Goal: Task Accomplishment & Management: Complete application form

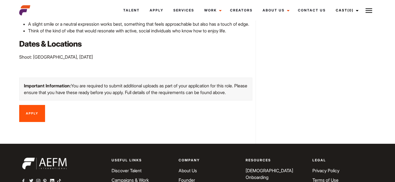
scroll to position [333, 0]
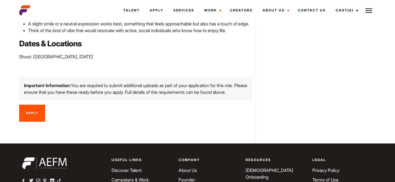
click at [43, 104] on link "Apply" at bounding box center [32, 112] width 26 height 17
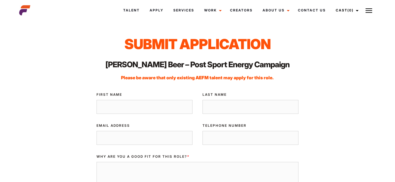
click at [129, 109] on input "First Name" at bounding box center [145, 107] width 96 height 14
type input "Grace"
type input "Wellington"
type input "gracewel93@gmail.com"
type input "0423326312"
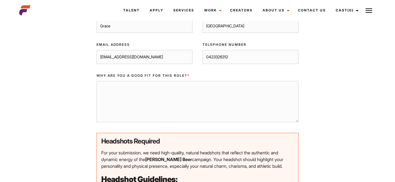
scroll to position [82, 0]
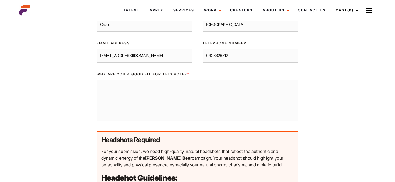
click at [130, 99] on textarea "Why are you a good fit for this role? *" at bounding box center [198, 99] width 202 height 41
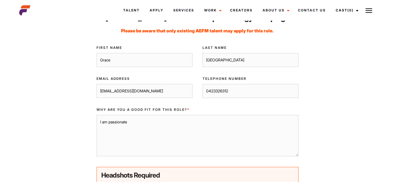
scroll to position [52, 0]
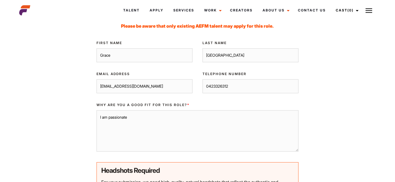
drag, startPoint x: 192, startPoint y: 126, endPoint x: 86, endPoint y: 117, distance: 106.3
paste textarea "excited to apply for the Hahn Beer campaign photoshoot with Chris Sisarich. As …"
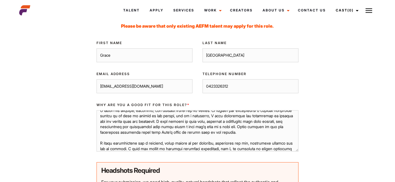
scroll to position [16, 0]
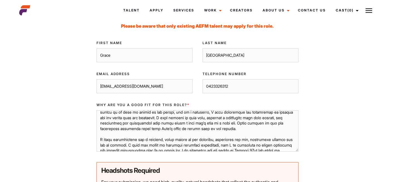
click at [140, 118] on textarea "Why are you a good fit for this role? *" at bounding box center [198, 130] width 202 height 41
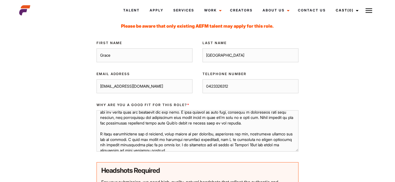
scroll to position [22, 0]
click at [239, 127] on textarea "Why are you a good fit for this role? *" at bounding box center [198, 130] width 202 height 41
click at [230, 124] on textarea "Why are you a good fit for this role? *" at bounding box center [198, 130] width 202 height 41
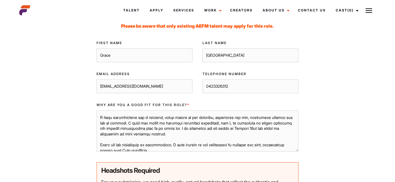
scroll to position [40, 0]
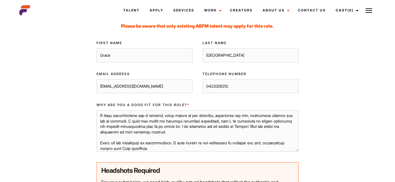
click at [159, 130] on textarea "Why are you a good fit for this role? *" at bounding box center [198, 130] width 202 height 41
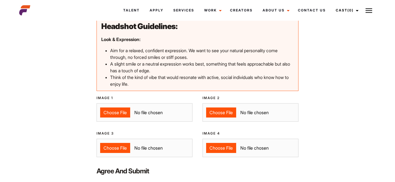
scroll to position [245, 0]
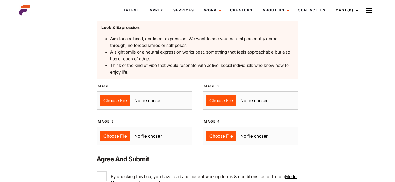
type textarea "I am excited to apply for the Hahn Beer campaign photoshoot with Chris Sisarich…"
click at [118, 94] on input "Image 1" at bounding box center [145, 100] width 96 height 18
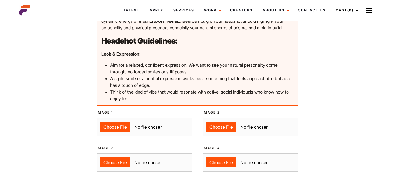
scroll to position [219, 0]
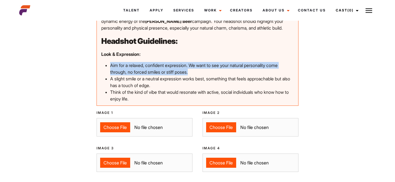
drag, startPoint x: 192, startPoint y: 72, endPoint x: 111, endPoint y: 65, distance: 80.6
click at [111, 65] on p "Aim for a relaxed, confident expression. We want to see your natural personalit…" at bounding box center [202, 68] width 184 height 13
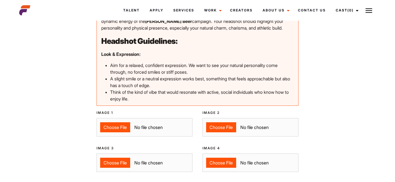
click at [153, 101] on p "Think of the kind of vibe that would resonate with active, social individuals w…" at bounding box center [202, 95] width 184 height 13
click at [120, 124] on input "Image 1" at bounding box center [145, 127] width 96 height 18
type input "C:\fakepath\IMG_9740 2.JPG"
click at [223, 124] on input "Image 2" at bounding box center [251, 127] width 96 height 18
type input "C:\fakepath\IMG_1394.HEIC"
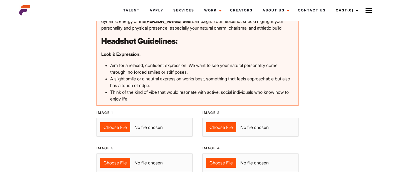
click at [116, 165] on input "Image 3" at bounding box center [145, 162] width 96 height 18
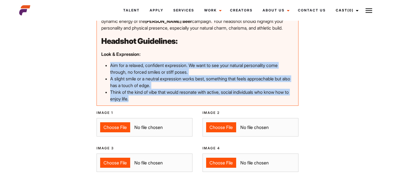
drag, startPoint x: 110, startPoint y: 64, endPoint x: 166, endPoint y: 104, distance: 68.8
click at [166, 104] on div "For your submission, we need high-quality, natural headshots that reflect the a…" at bounding box center [198, 57] width 202 height 98
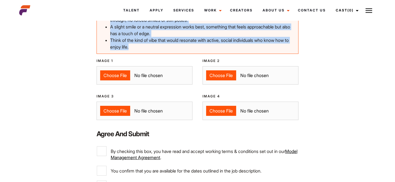
scroll to position [278, 0]
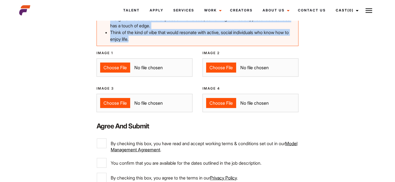
click at [110, 101] on input "Image 3" at bounding box center [145, 103] width 96 height 18
type input "C:\fakepath\IMG_1584.jpg"
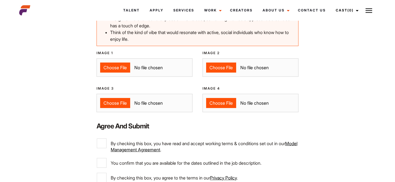
click at [215, 97] on input "Image 4" at bounding box center [251, 103] width 96 height 18
type input "C:\fakepath\6d13a02a-318a-4f9d-97a8-e45c9423b62b.jpg"
click at [98, 146] on input "By checking this box, you have read and accept working terms & conditions set o…" at bounding box center [102, 143] width 10 height 10
checkbox input "true"
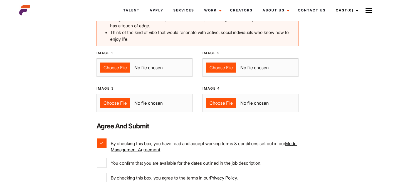
click at [95, 165] on div "Available You confirm that you are available for the dates outlined in the job …" at bounding box center [198, 164] width 212 height 15
click at [99, 163] on input "You confirm that you are available for the dates outlined in the job descriptio…" at bounding box center [102, 163] width 10 height 10
checkbox input "true"
click at [100, 177] on input "By checking this box, you agree to the terms in our Privacy Policy ." at bounding box center [102, 177] width 10 height 10
checkbox input "true"
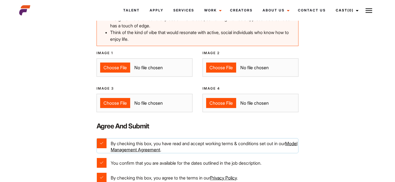
click at [135, 147] on link "Model Management Agreement" at bounding box center [204, 146] width 187 height 12
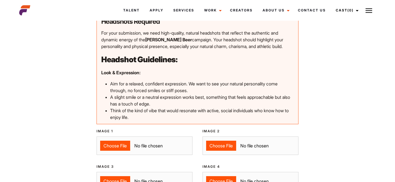
scroll to position [199, 0]
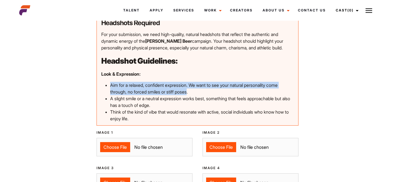
drag, startPoint x: 111, startPoint y: 84, endPoint x: 186, endPoint y: 92, distance: 75.9
click at [186, 92] on p "Aim for a relaxed, confident expression. We want to see your natural personalit…" at bounding box center [202, 88] width 184 height 13
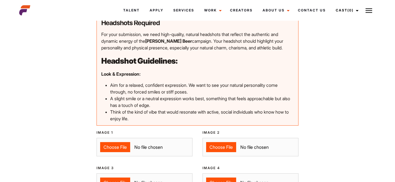
click at [163, 101] on p "A slight smile or a neutral expression works best, something that feels approac…" at bounding box center [202, 101] width 184 height 13
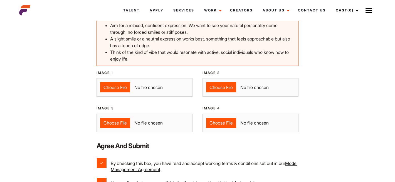
scroll to position [244, 0]
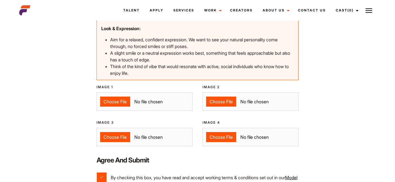
click at [218, 140] on input "Image 4" at bounding box center [251, 137] width 96 height 18
click at [227, 131] on input "Image 4" at bounding box center [251, 137] width 96 height 18
type input "C:\fakepath\IMG_8760.JPG"
click at [117, 99] on input "Image 1" at bounding box center [145, 101] width 96 height 18
click at [114, 103] on input "Image 1" at bounding box center [145, 101] width 96 height 18
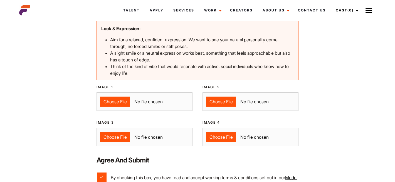
type input "C:\fakepath\IMG_9740 2.JPG"
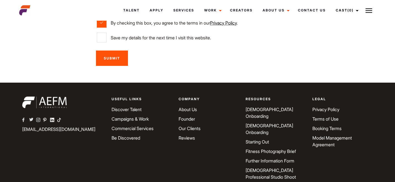
scroll to position [437, 0]
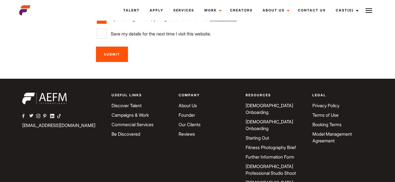
click at [110, 57] on input "Submit" at bounding box center [112, 54] width 32 height 15
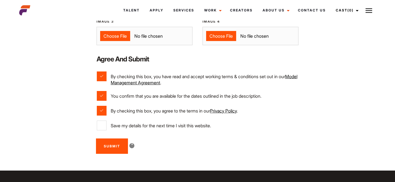
scroll to position [343, 0]
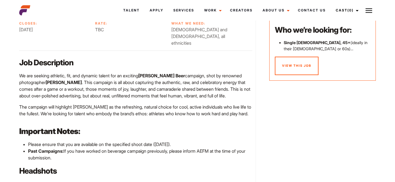
scroll to position [104, 0]
drag, startPoint x: 72, startPoint y: 145, endPoint x: 11, endPoint y: 57, distance: 106.1
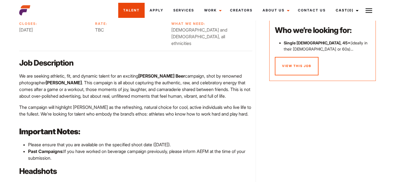
copy div "We are seeking athletic, fit, and dynamic talent for an exciting Hahn Beer camp…"
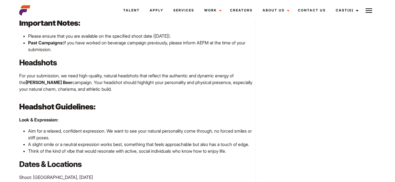
scroll to position [212, 0]
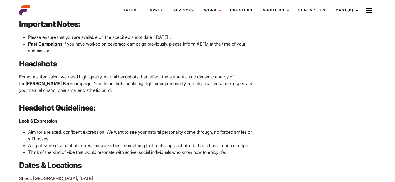
click at [130, 102] on h3 "Headshot Guidelines:" at bounding box center [135, 107] width 233 height 11
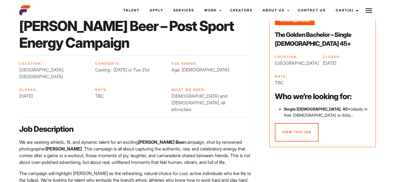
scroll to position [0, 0]
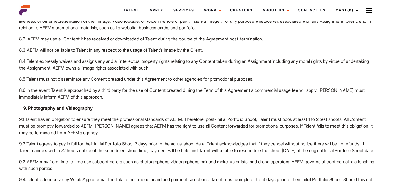
scroll to position [1530, 0]
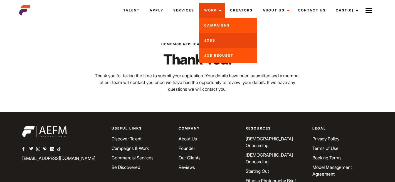
click at [211, 36] on link "Jobs" at bounding box center [228, 40] width 58 height 15
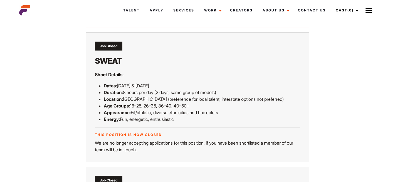
scroll to position [595, 0]
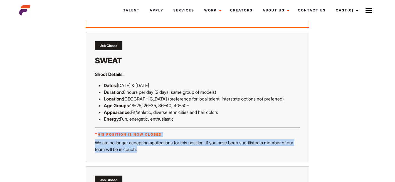
drag, startPoint x: 139, startPoint y: 137, endPoint x: 96, endPoint y: 121, distance: 45.3
click at [96, 132] on div "This position is now closed We are no longer accepting applications for this po…" at bounding box center [198, 142] width 206 height 21
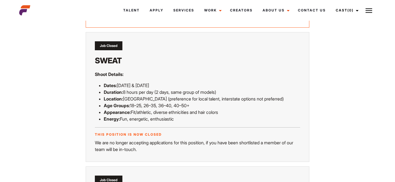
click at [137, 95] on p "Location: Melbourne (preference for local talent, interstate options not prefer…" at bounding box center [202, 98] width 197 height 7
drag, startPoint x: 121, startPoint y: 78, endPoint x: 222, endPoint y: 78, distance: 101.1
click at [222, 89] on p "Duration: 8 hours per day (2 days, same group of models)" at bounding box center [202, 92] width 197 height 7
